Goal: Navigation & Orientation: Find specific page/section

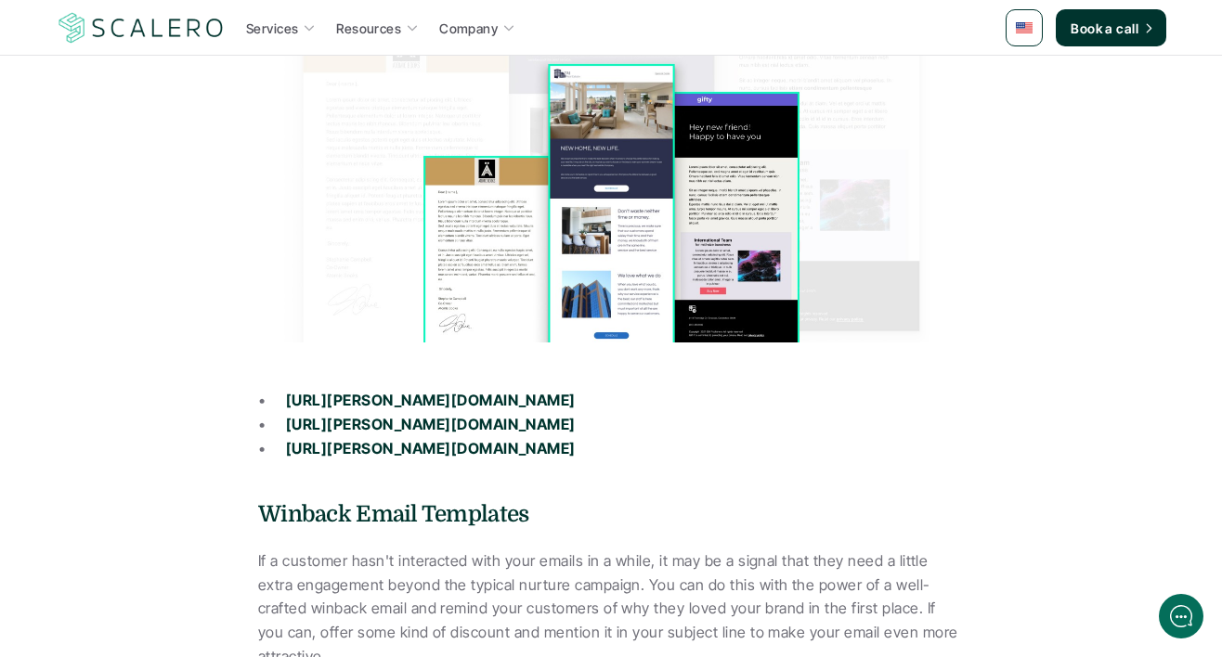
scroll to position [1749, 0]
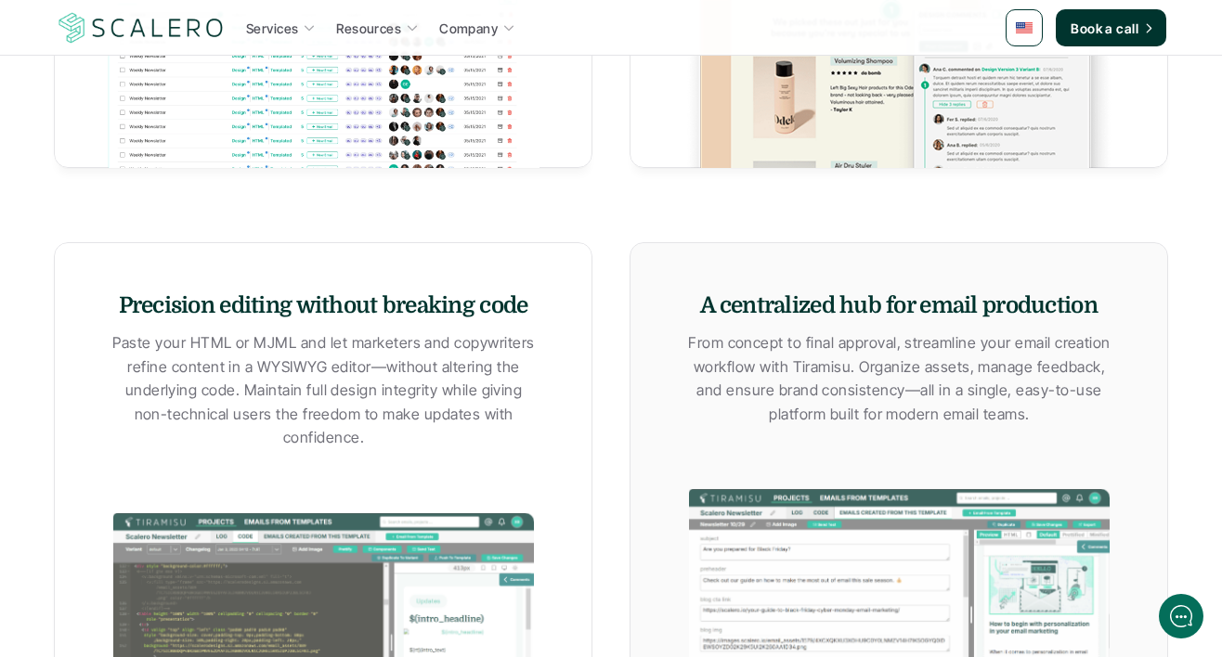
scroll to position [1001, 0]
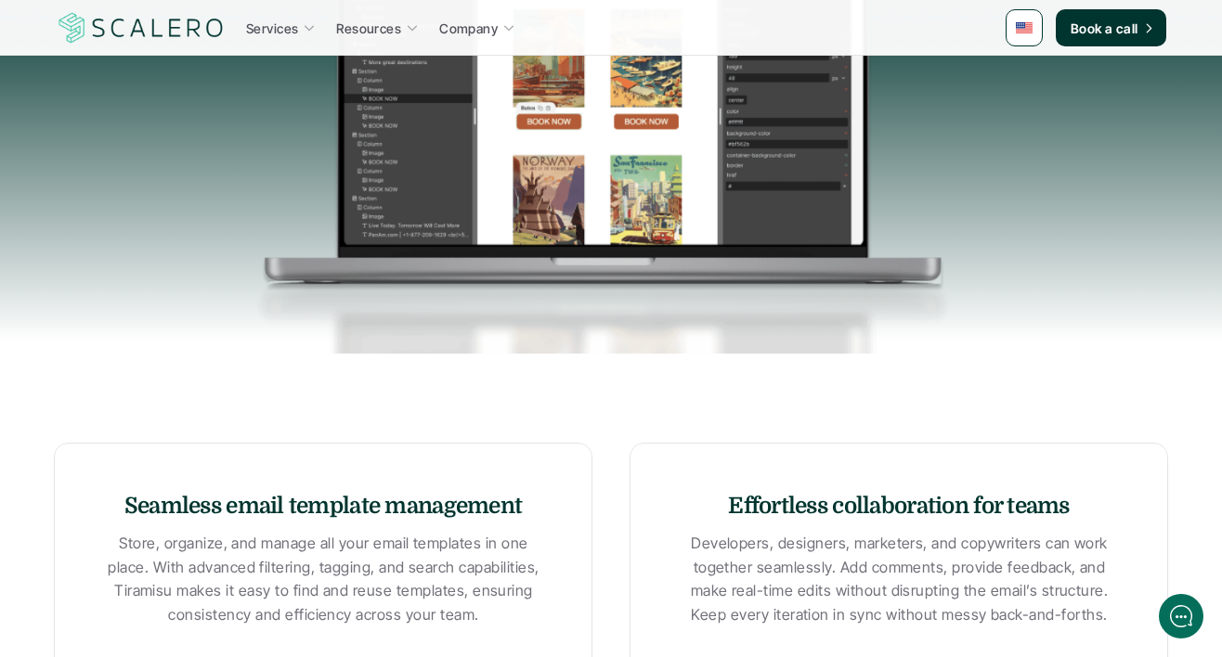
click at [423, 106] on img at bounding box center [611, 122] width 1114 height 464
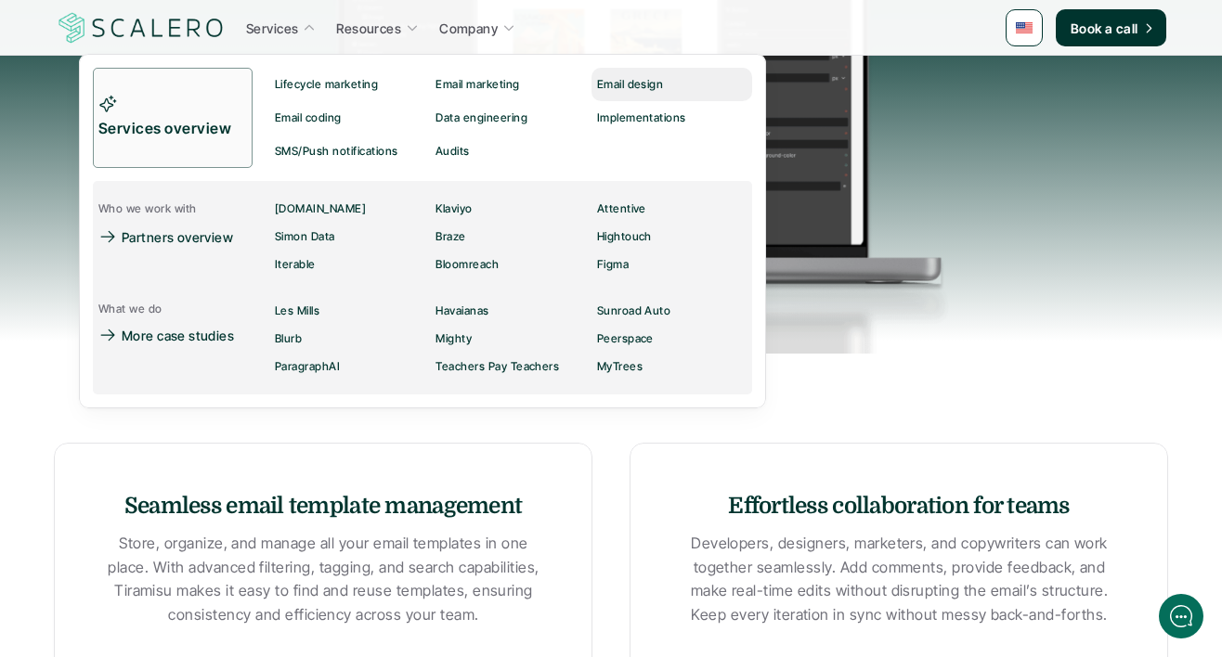
click at [635, 75] on div "Email design" at bounding box center [636, 84] width 78 height 22
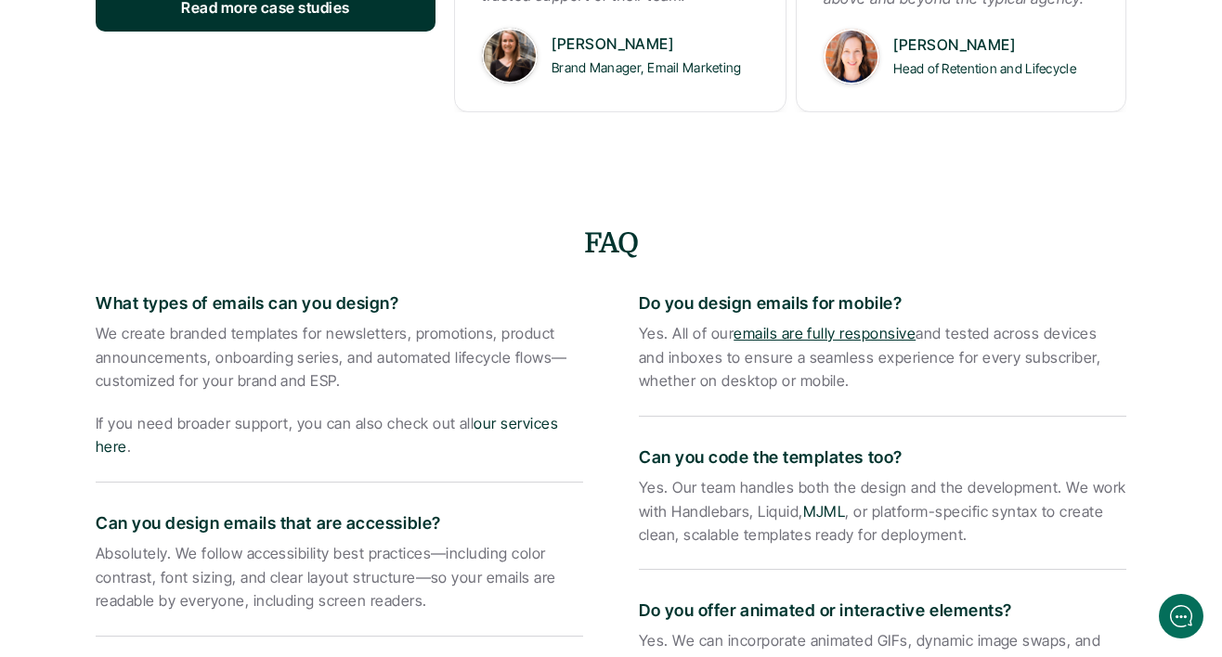
scroll to position [3669, 0]
